Goal: Transaction & Acquisition: Purchase product/service

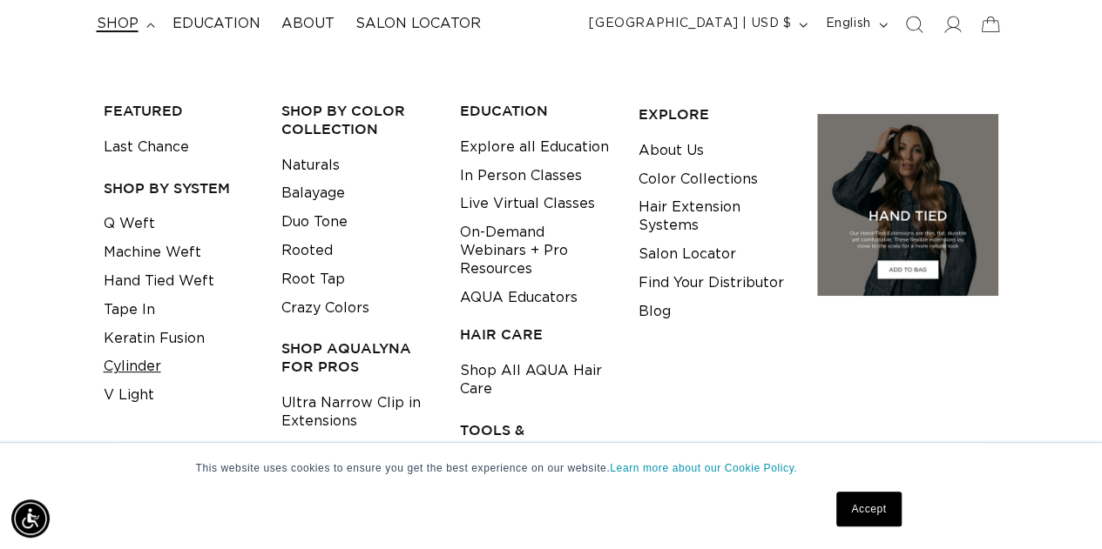
scroll to position [0, 1955]
click at [145, 367] on link "Cylinder" at bounding box center [132, 367] width 57 height 29
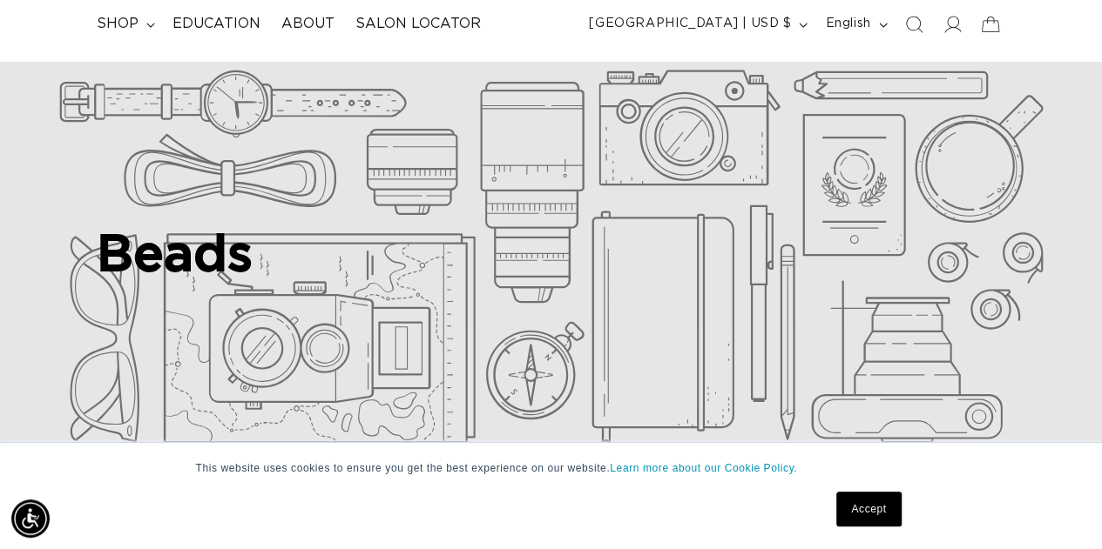
scroll to position [0, 0]
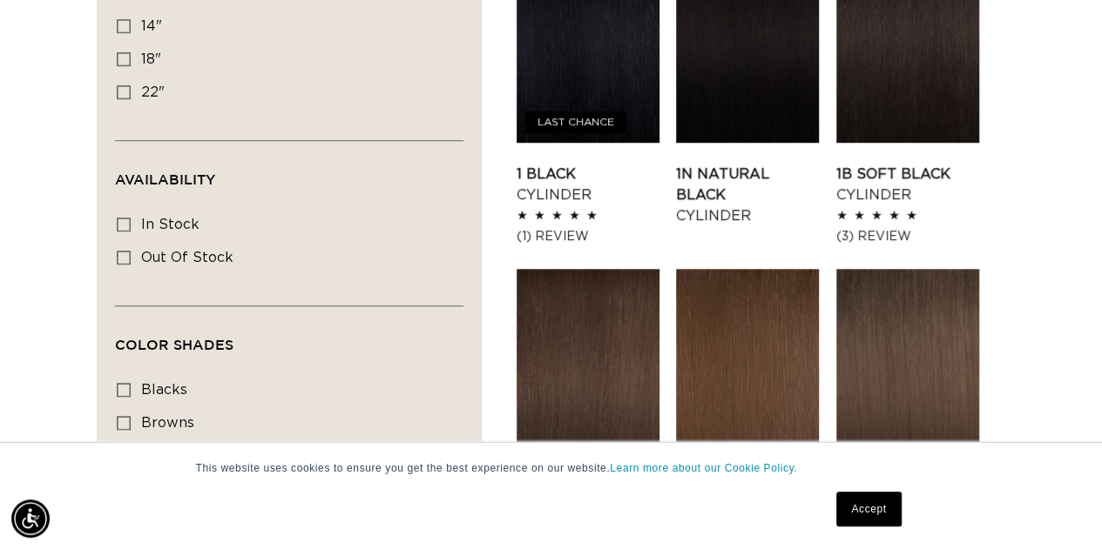
scroll to position [0, 1955]
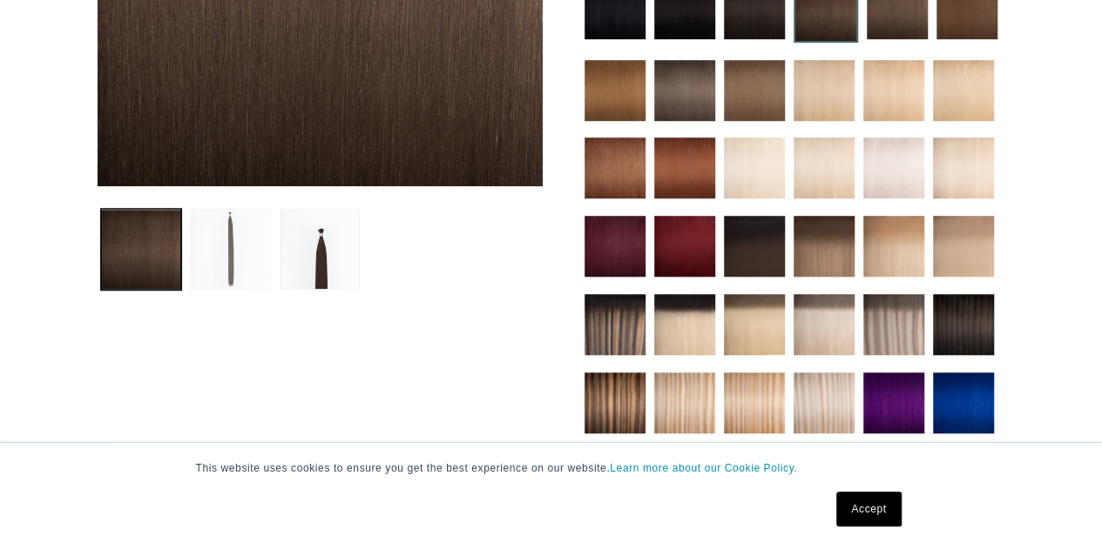
click at [237, 241] on button "Load image 2 in gallery view" at bounding box center [230, 249] width 81 height 81
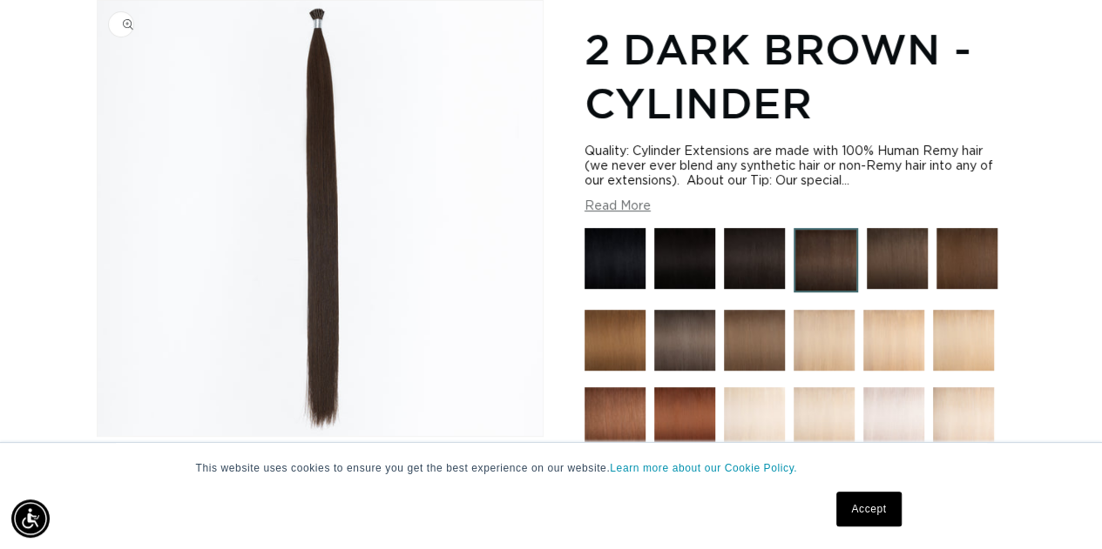
scroll to position [0, 977]
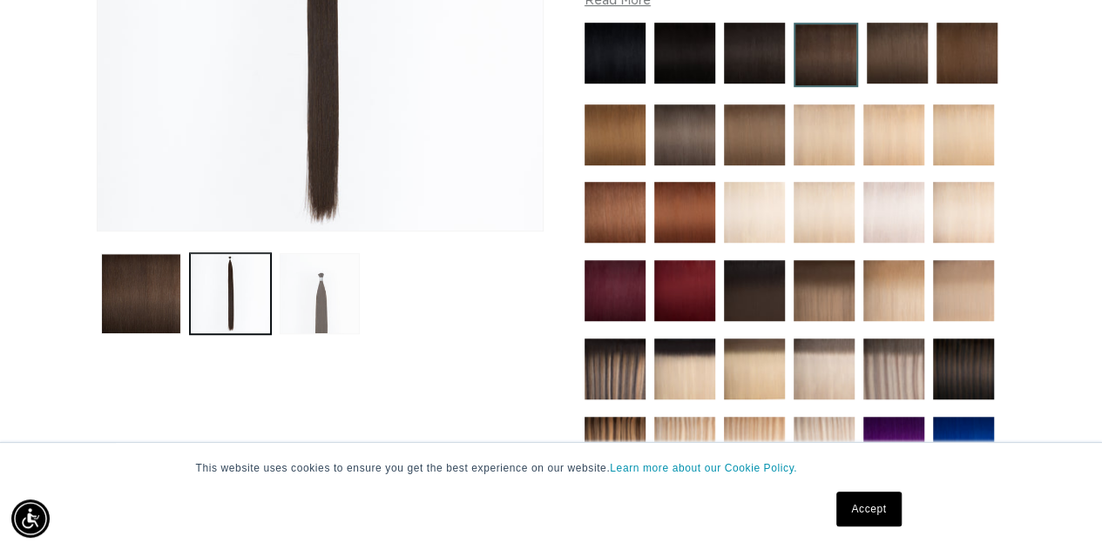
click at [316, 302] on button "Load image 3 in gallery view" at bounding box center [320, 293] width 81 height 81
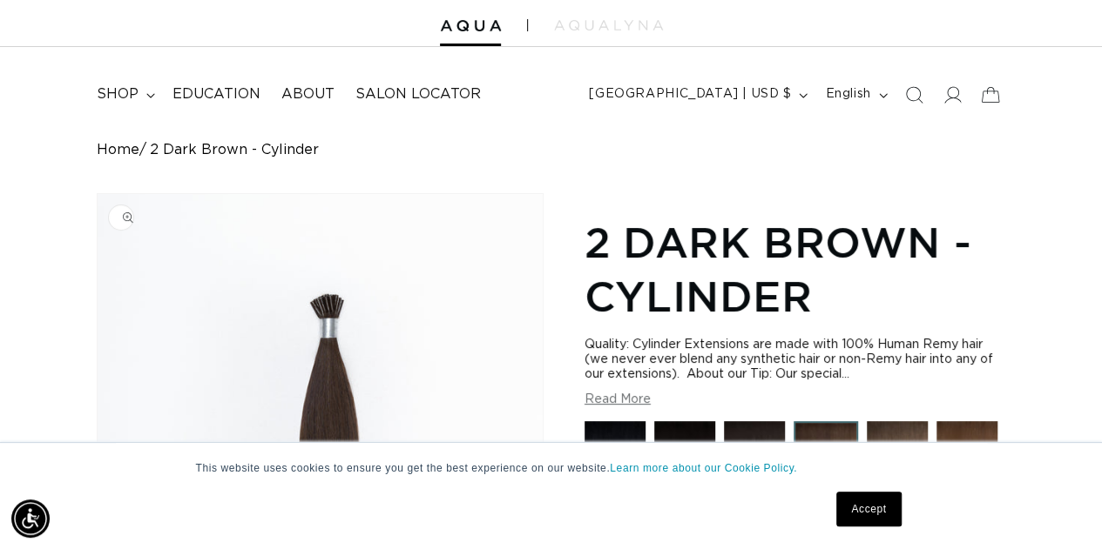
scroll to position [0, 1955]
click at [341, 295] on img "Gallery Viewer" at bounding box center [320, 411] width 445 height 435
